Goal: Obtain resource: Download file/media

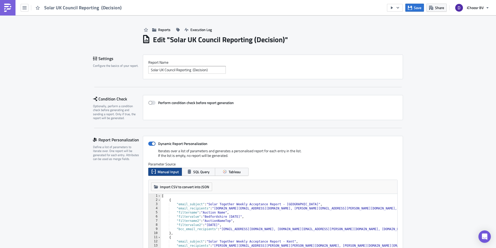
scroll to position [264, 0]
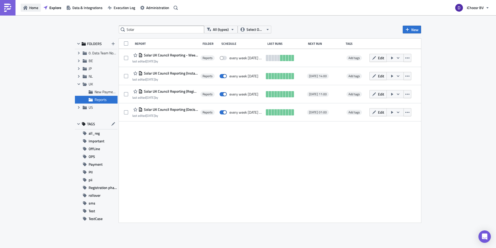
click at [30, 9] on span "Home" at bounding box center [33, 7] width 9 height 5
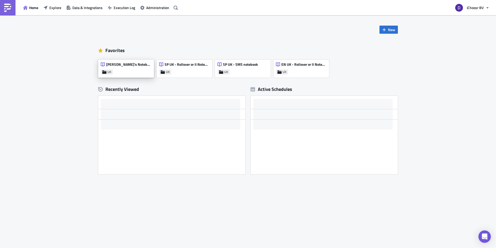
click at [127, 68] on div "[PERSON_NAME]'s Notebook" at bounding box center [126, 65] width 50 height 7
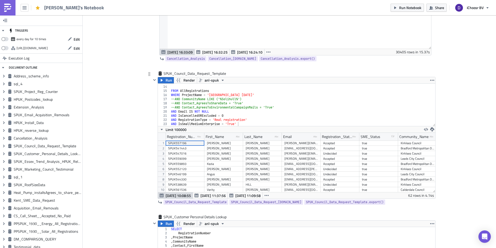
scroll to position [1397, 0]
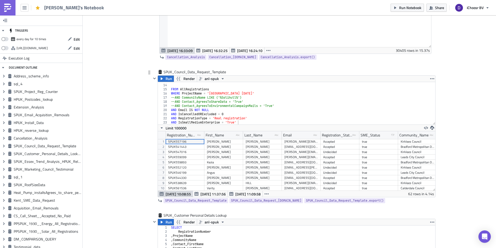
click at [172, 121] on div "FROM AllRegistrations WHERE ProjectName = '[GEOGRAPHIC_DATA] [DATE]' --AND Comm…" at bounding box center [302, 104] width 265 height 51
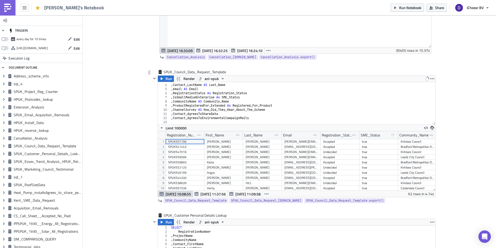
scroll to position [0, 0]
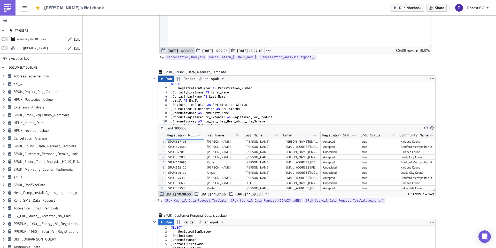
type textarea "--AND IsSmallMediumEnterprise = 'True'"
click at [167, 80] on span "Run" at bounding box center [169, 78] width 6 height 6
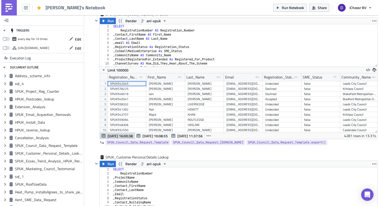
scroll to position [25782, 25564]
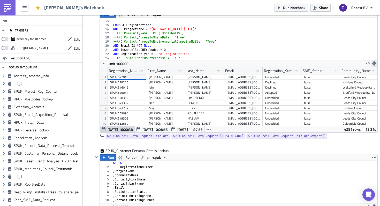
click at [373, 64] on icon "button" at bounding box center [374, 64] width 4 height 4
click at [344, 43] on div "CSV" at bounding box center [354, 43] width 40 height 5
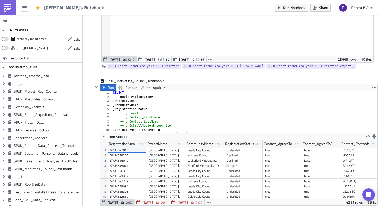
scroll to position [2, 0]
click at [127, 112] on div "SELECT RegistrationNumber , ProjectName , CommunityName , RegistrationStatus --…" at bounding box center [244, 114] width 265 height 51
click at [108, 87] on span "Run" at bounding box center [110, 88] width 6 height 6
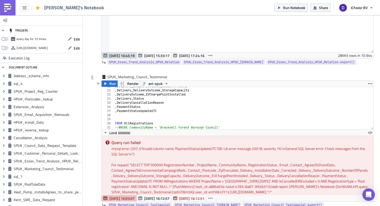
scroll to position [86, 0]
type textarea ", PaymentStatusUpdateUTC"
drag, startPoint x: 171, startPoint y: 112, endPoint x: 114, endPoint y: 112, distance: 56.9
click at [114, 112] on div ", PaymentStatusUpdateUTC 21 22 23 24 25 26 27 28 29 30 31 32 33 , Delivery_Deli…" at bounding box center [238, 108] width 272 height 42
type textarea ", PaymentStatus"
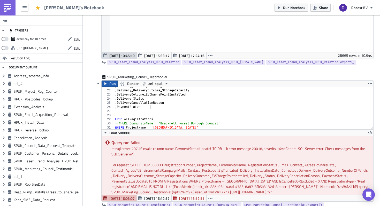
click at [107, 81] on button "Run" at bounding box center [110, 84] width 16 height 6
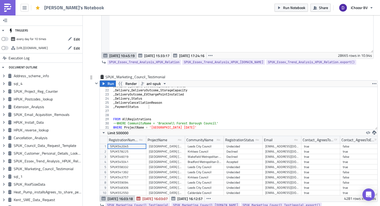
scroll to position [59, 278]
click at [375, 133] on icon "button" at bounding box center [374, 133] width 4 height 4
click at [346, 114] on div "CSV" at bounding box center [354, 113] width 40 height 5
